Goal: Find specific page/section: Find specific page/section

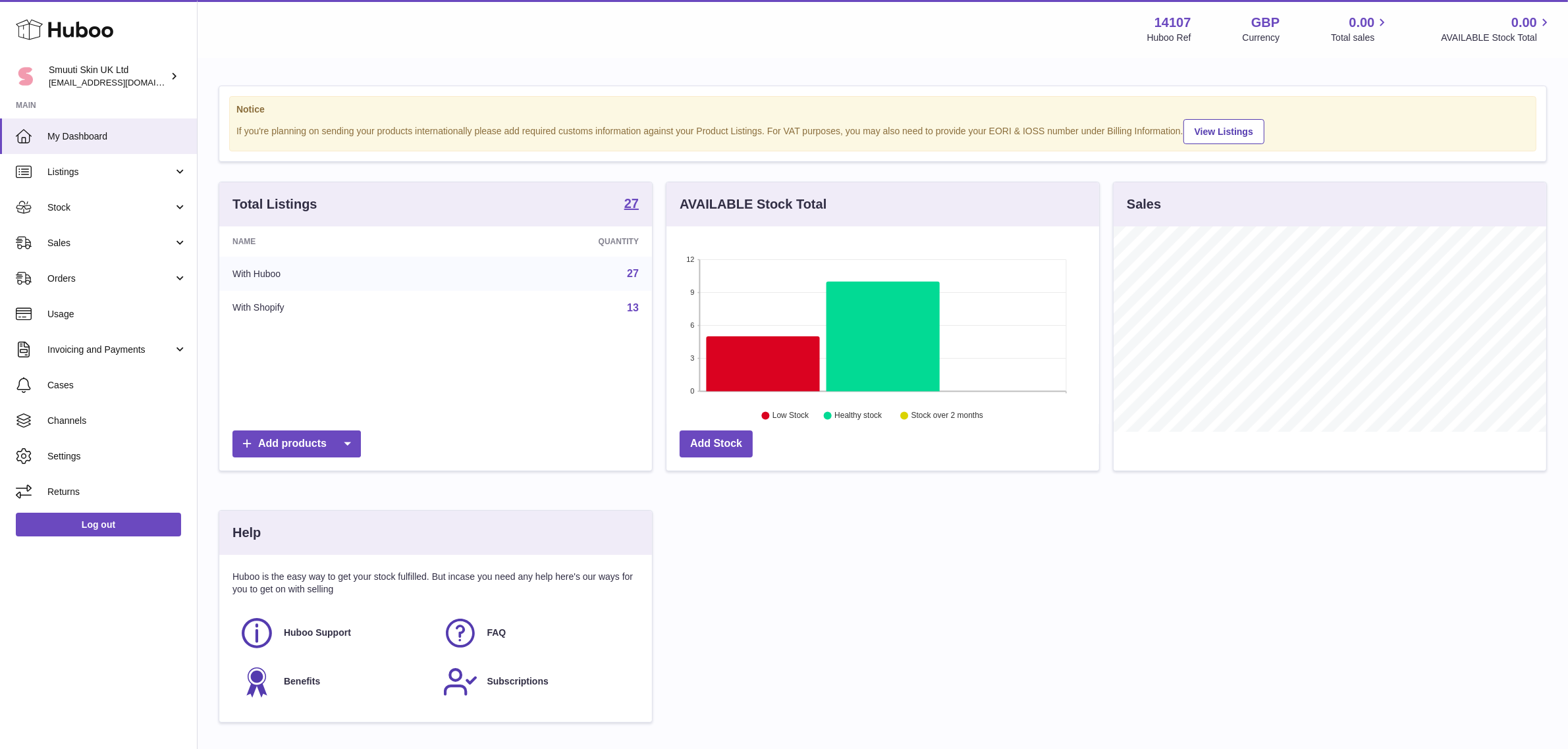
scroll to position [205, 433]
click at [87, 289] on link "Orders" at bounding box center [98, 278] width 197 height 35
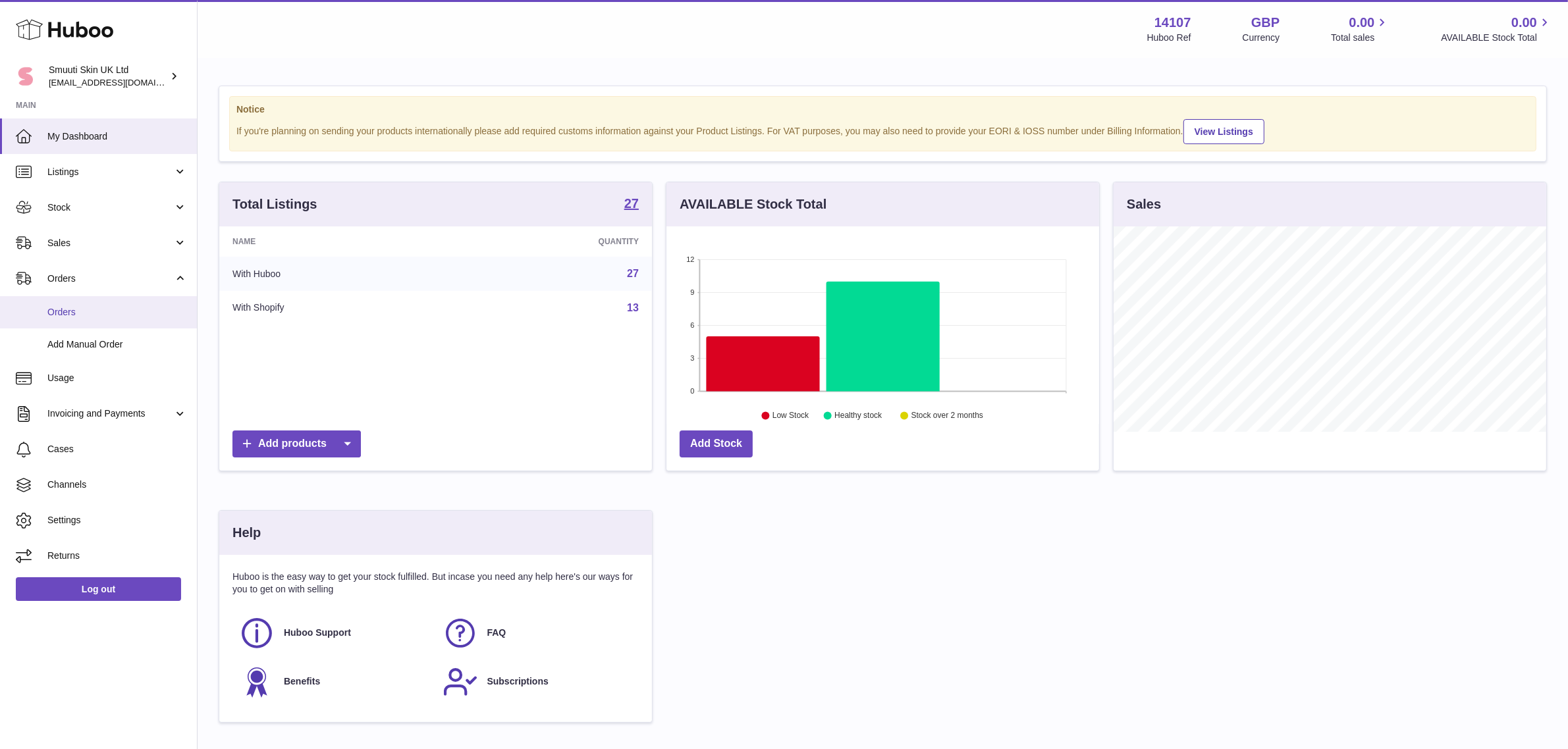
click at [87, 307] on span "Orders" at bounding box center [118, 312] width 140 height 12
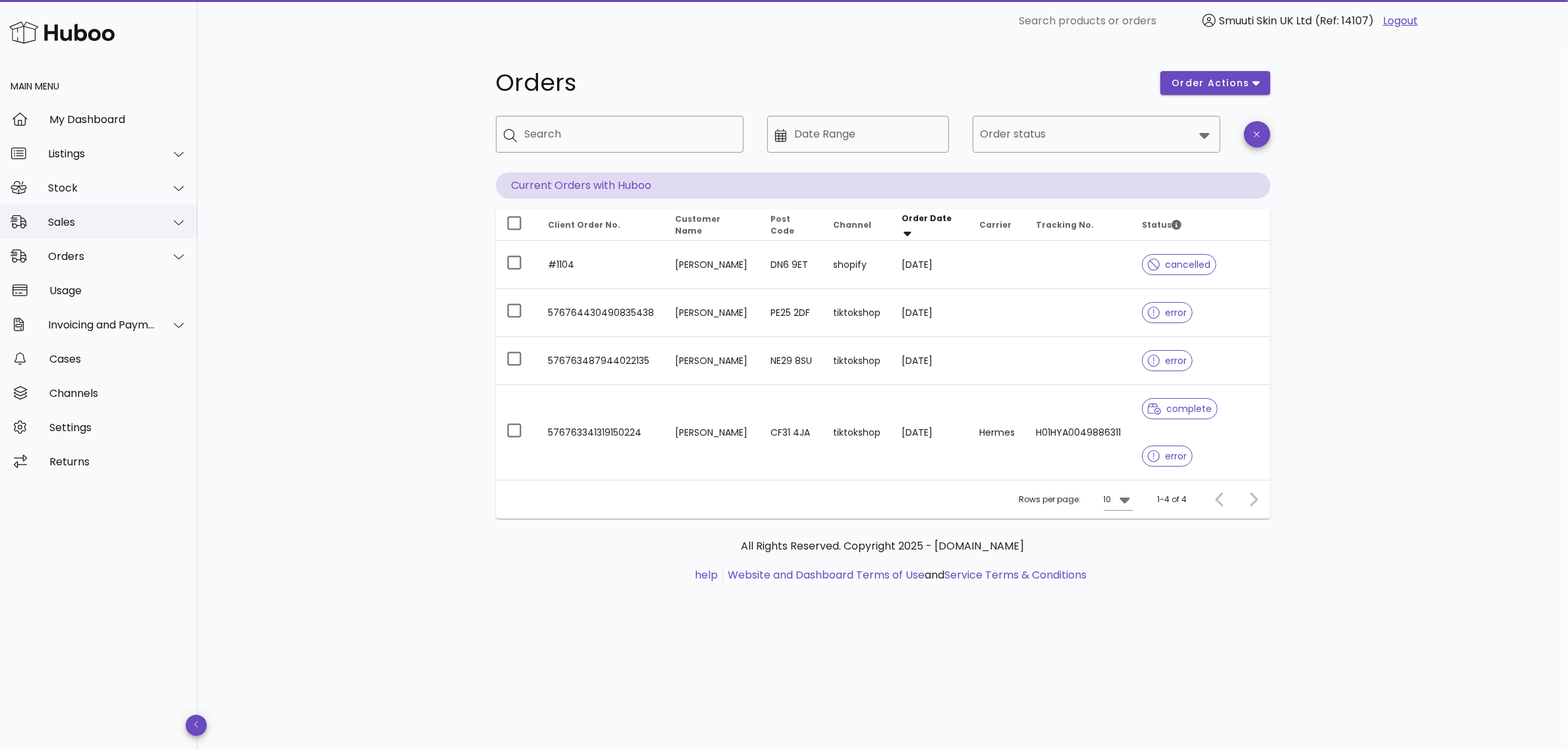
click at [102, 227] on div "Sales" at bounding box center [101, 222] width 107 height 12
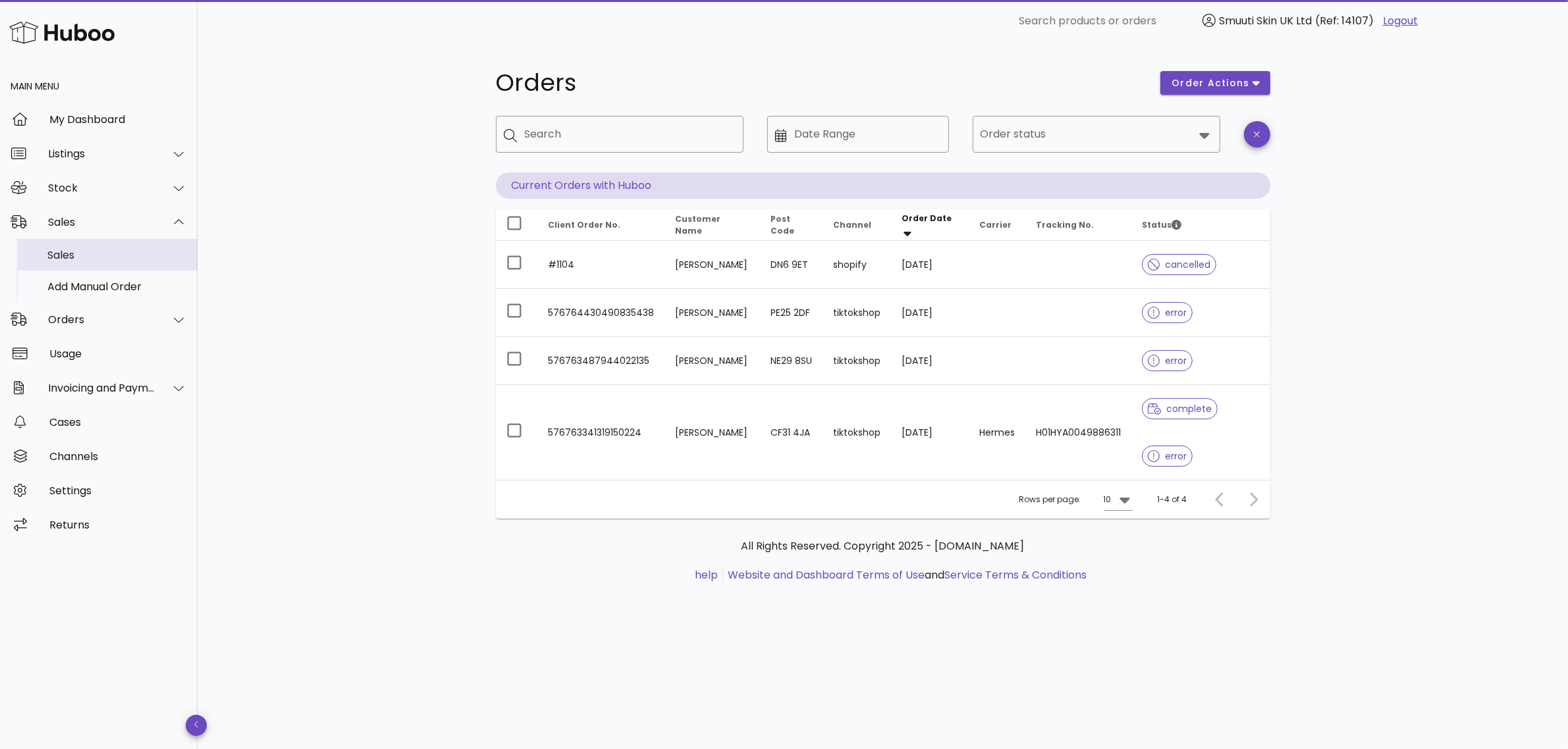
click at [96, 242] on div "Sales" at bounding box center [118, 255] width 140 height 29
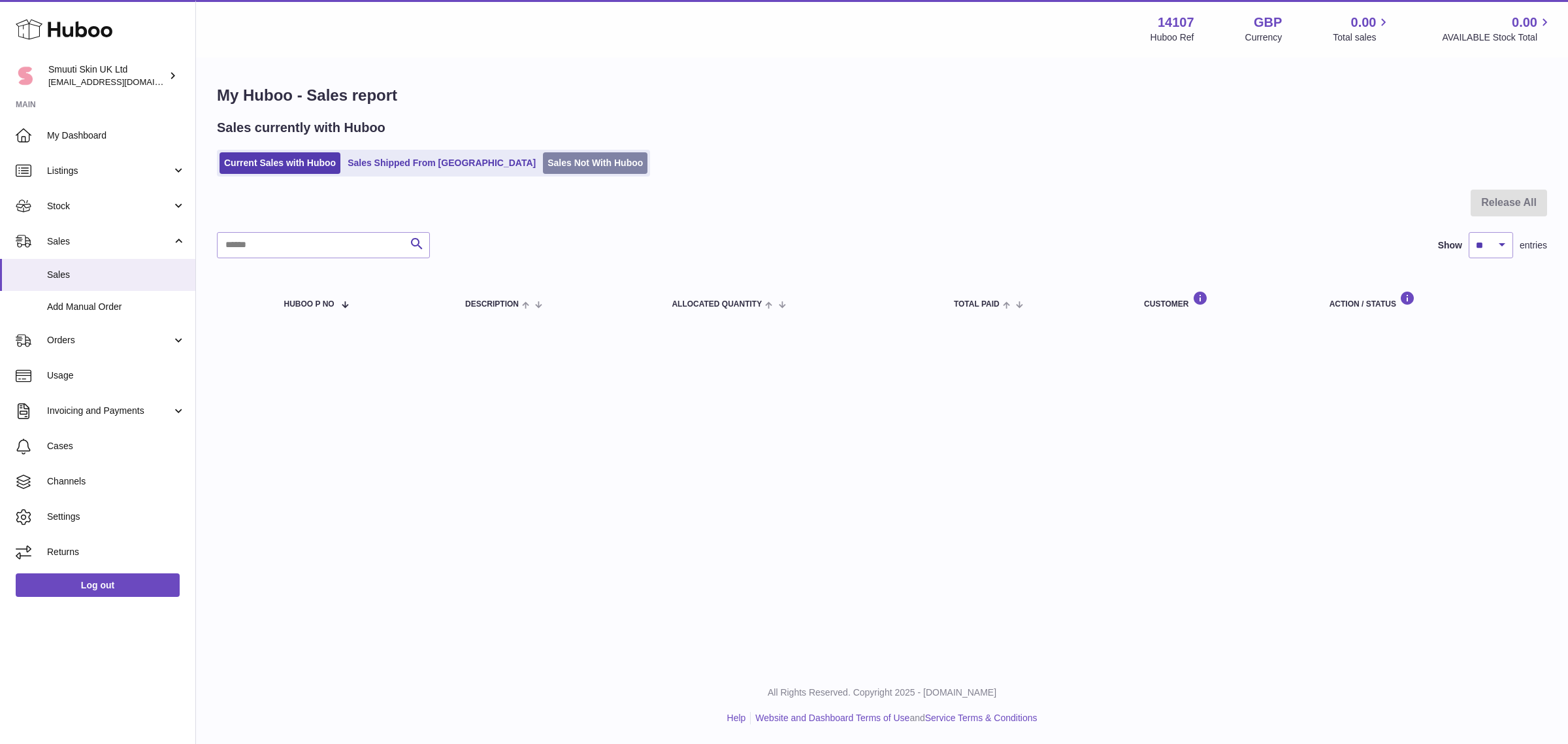
click at [543, 172] on link "Sales Not With Huboo" at bounding box center [595, 163] width 104 height 22
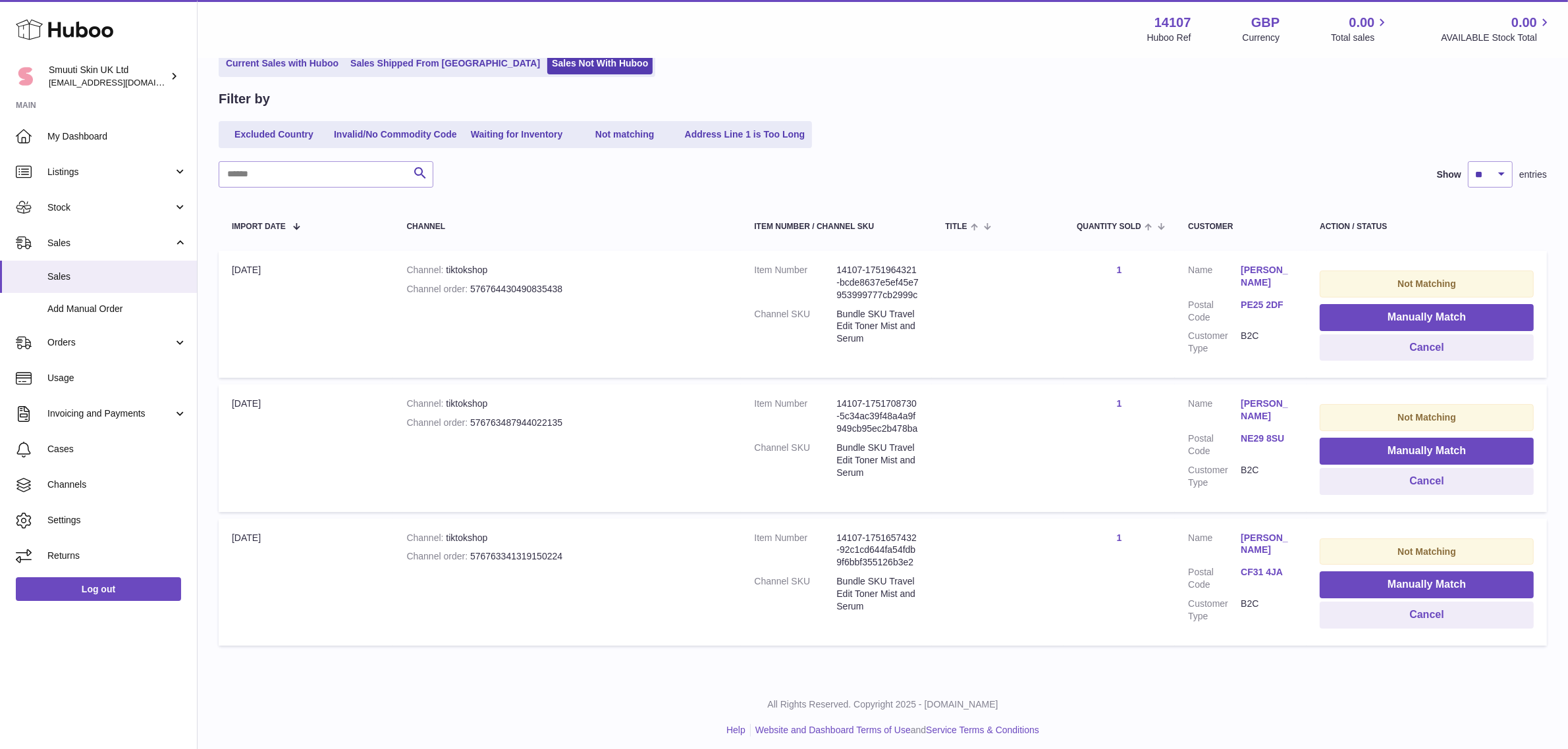
scroll to position [106, 0]
